Goal: Information Seeking & Learning: Find specific fact

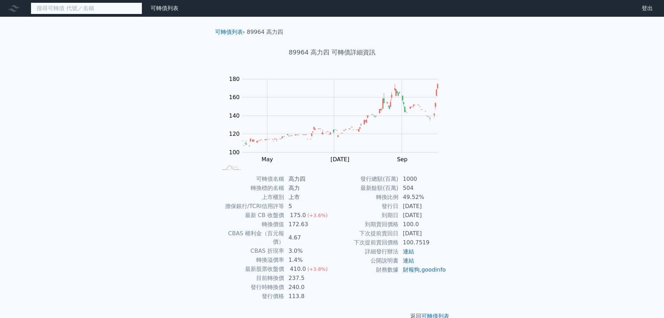
click at [60, 9] on input at bounding box center [87, 8] width 112 height 12
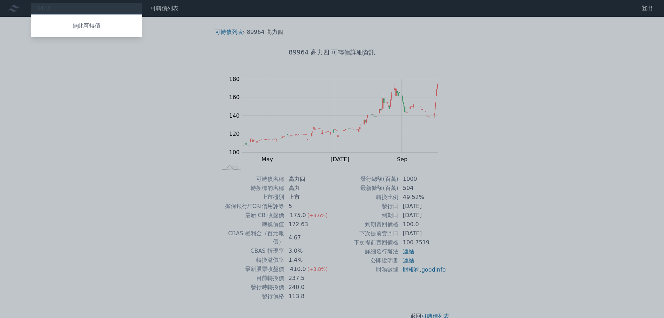
drag, startPoint x: 61, startPoint y: 8, endPoint x: 17, endPoint y: 4, distance: 44.1
click at [17, 4] on div at bounding box center [332, 159] width 664 height 318
click at [59, 7] on div "3443 無此可轉債" at bounding box center [87, 8] width 112 height 12
drag, startPoint x: 65, startPoint y: 8, endPoint x: 16, endPoint y: 8, distance: 49.1
click at [16, 8] on div at bounding box center [332, 159] width 664 height 318
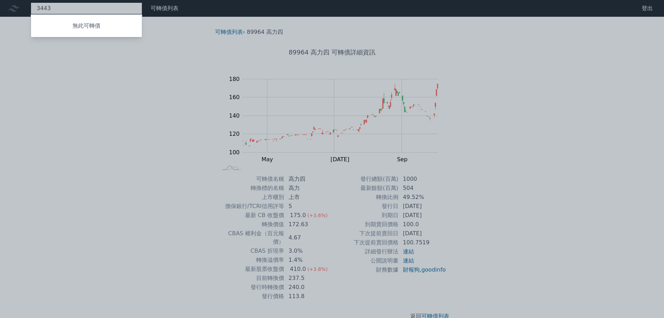
drag, startPoint x: 45, startPoint y: 7, endPoint x: 53, endPoint y: 8, distance: 8.0
click at [48, 8] on div "3443 無此可轉債" at bounding box center [87, 8] width 112 height 12
click at [56, 7] on div at bounding box center [332, 159] width 664 height 318
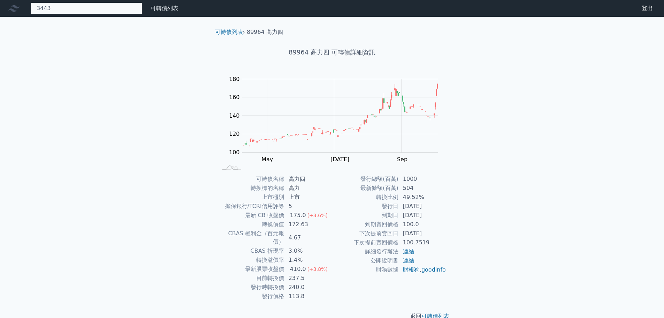
click at [68, 11] on div "3443 無此可轉債" at bounding box center [87, 8] width 112 height 12
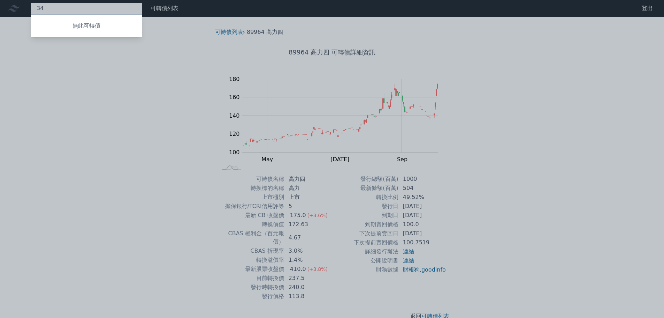
type input "3"
type input "2"
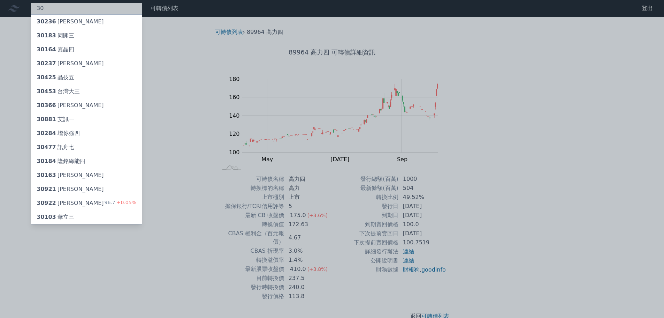
type input "3"
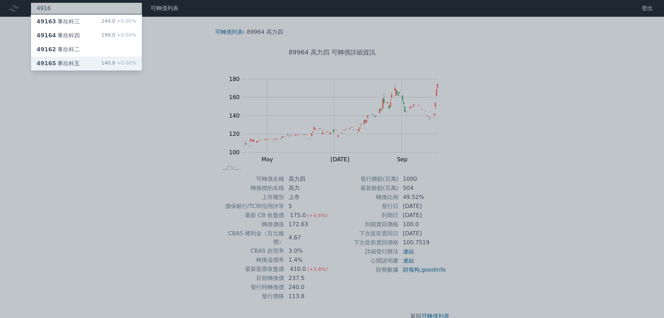
type input "4916"
click at [62, 62] on div "49165 事欣科五" at bounding box center [58, 63] width 43 height 8
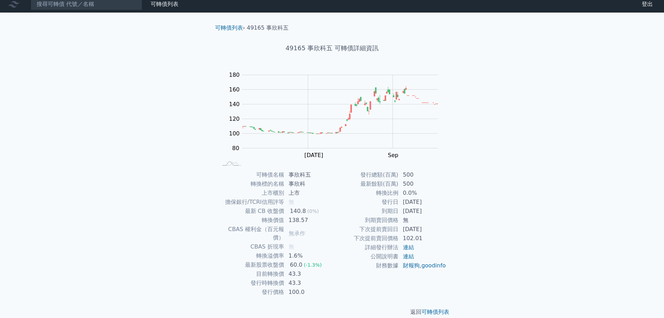
scroll to position [5, 0]
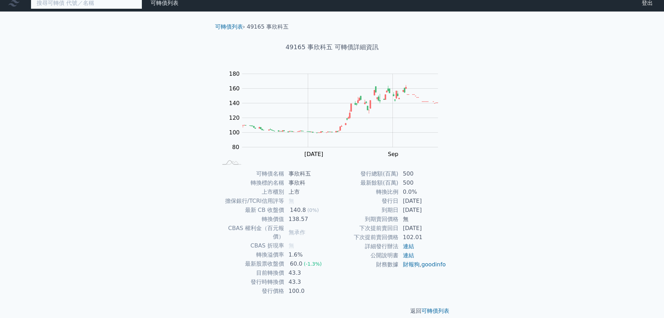
click at [98, 4] on input at bounding box center [87, 3] width 112 height 12
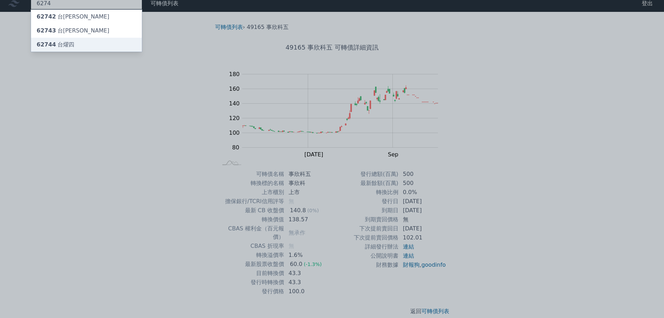
type input "6274"
click at [64, 44] on div "62744 台[PERSON_NAME]" at bounding box center [56, 44] width 38 height 8
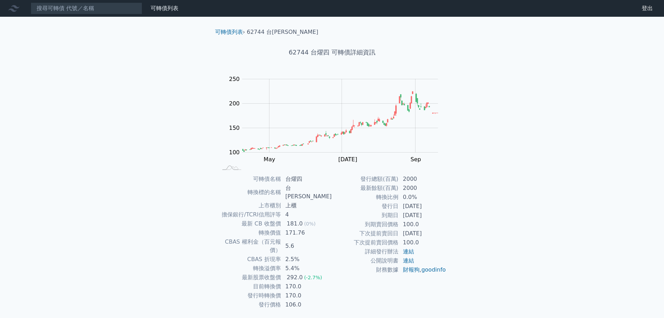
scroll to position [5, 0]
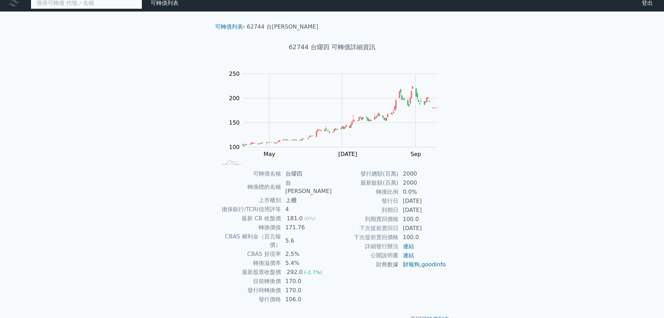
click at [73, 7] on input at bounding box center [87, 3] width 112 height 12
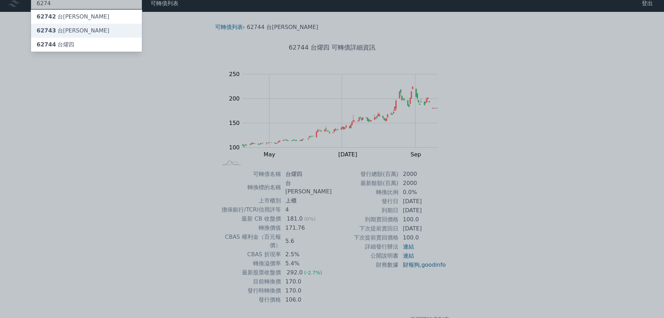
type input "6274"
click at [66, 32] on div "62743 台[PERSON_NAME]" at bounding box center [73, 30] width 73 height 8
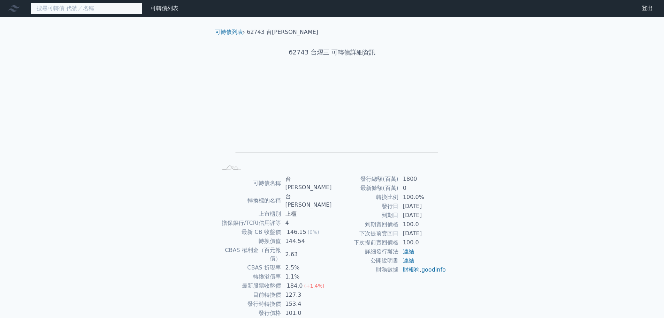
click at [87, 7] on input at bounding box center [87, 8] width 112 height 12
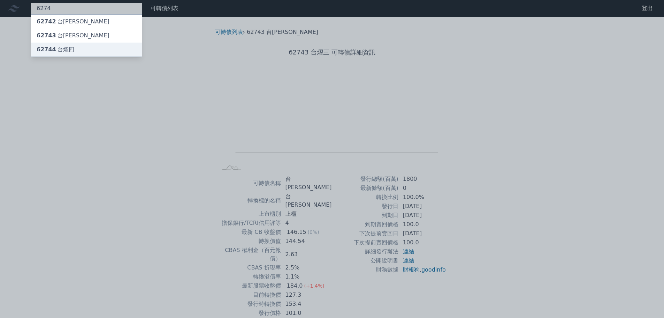
type input "6274"
click at [66, 48] on div "62744 台[PERSON_NAME]" at bounding box center [56, 49] width 38 height 8
